Goal: Task Accomplishment & Management: Complete application form

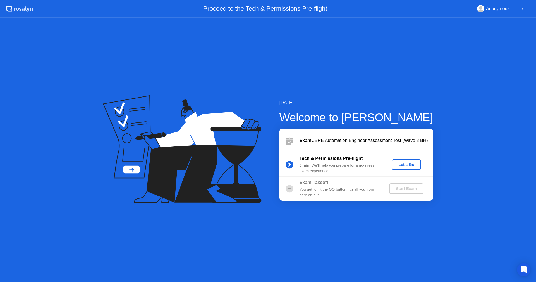
click at [405, 164] on div "Let's Go" at bounding box center [406, 164] width 25 height 4
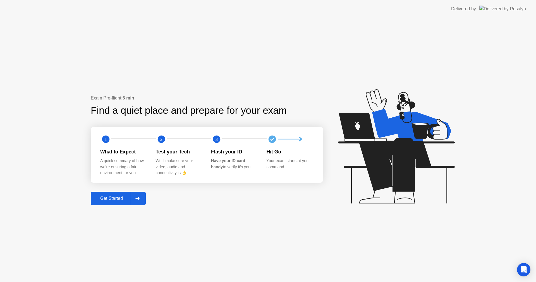
drag, startPoint x: 236, startPoint y: 169, endPoint x: 287, endPoint y: 178, distance: 51.3
click at [287, 178] on div "1 2 3 What to Expect A quick summary of how we’re ensuring a fair environment f…" at bounding box center [207, 155] width 232 height 56
click at [117, 198] on div "Get Started" at bounding box center [111, 198] width 38 height 5
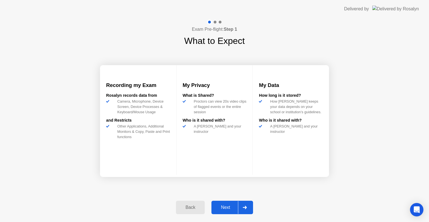
click at [224, 206] on div "Next" at bounding box center [225, 207] width 25 height 5
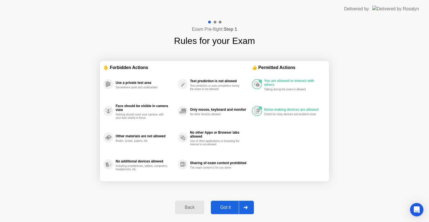
click at [225, 208] on div "Got it" at bounding box center [226, 207] width 26 height 5
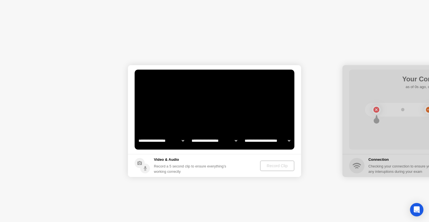
select select "**********"
select select "*******"
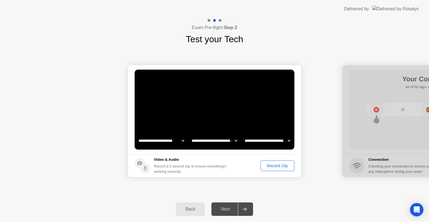
click at [278, 166] on div "Record Clip" at bounding box center [277, 165] width 30 height 4
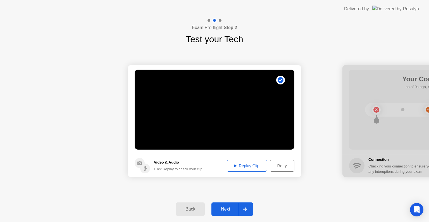
click at [252, 163] on div "Replay Clip" at bounding box center [247, 165] width 36 height 4
click at [223, 208] on div "Next" at bounding box center [225, 208] width 25 height 5
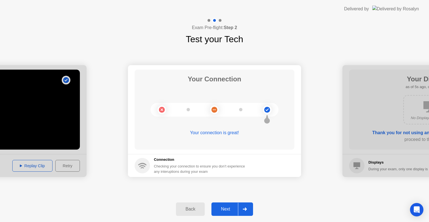
click at [222, 207] on div "Next" at bounding box center [225, 208] width 25 height 5
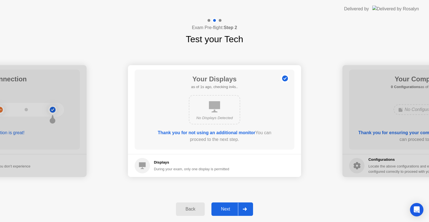
click at [228, 207] on div "Next" at bounding box center [225, 208] width 25 height 5
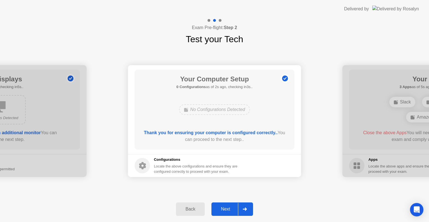
click at [227, 208] on div "Next" at bounding box center [225, 208] width 25 height 5
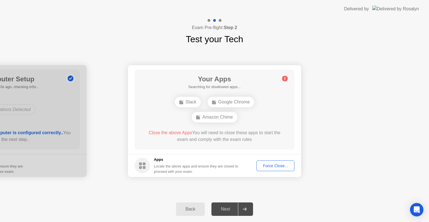
click at [283, 168] on div "Force Close..." at bounding box center [275, 165] width 34 height 4
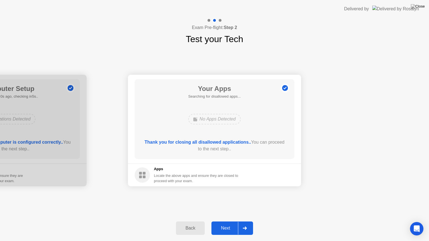
click at [220, 228] on div "Next" at bounding box center [225, 228] width 25 height 5
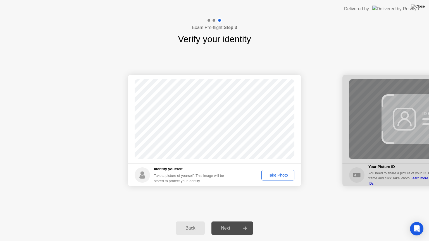
click at [275, 177] on div "Take Photo" at bounding box center [277, 175] width 29 height 4
click at [230, 227] on div "Next" at bounding box center [225, 228] width 25 height 5
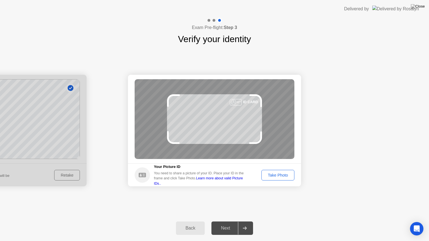
click at [277, 175] on div "Take Photo" at bounding box center [277, 175] width 29 height 4
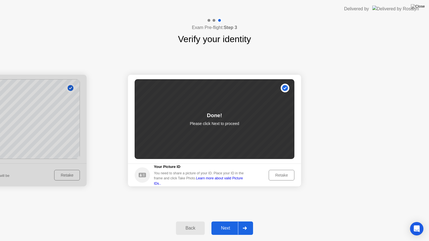
click at [228, 228] on div "Next" at bounding box center [225, 228] width 25 height 5
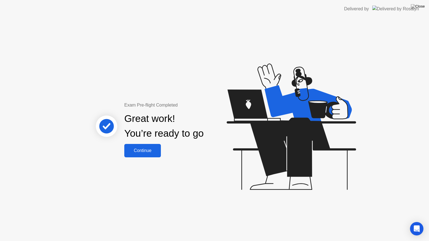
click at [146, 151] on div "Continue" at bounding box center [142, 150] width 33 height 5
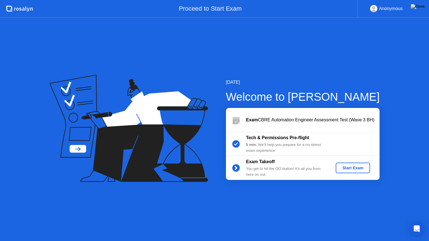
click at [342, 166] on div "Start Exam" at bounding box center [353, 168] width 30 height 4
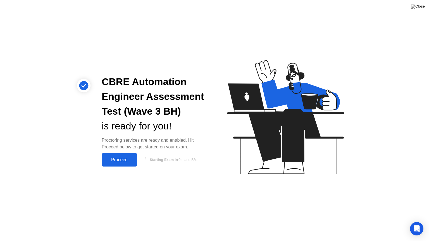
click at [115, 160] on div "Proceed" at bounding box center [119, 159] width 32 height 5
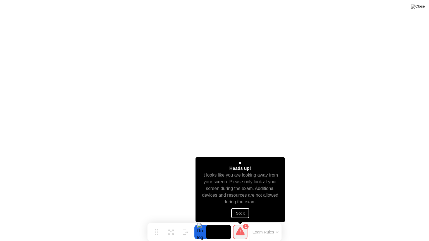
click at [240, 214] on button "Got it" at bounding box center [240, 213] width 18 height 10
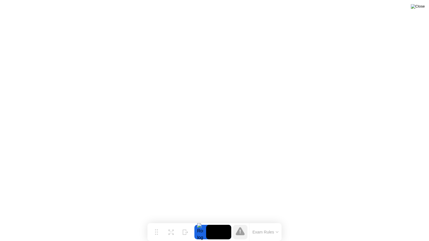
click at [422, 8] on img at bounding box center [418, 6] width 14 height 4
